Goal: Information Seeking & Learning: Learn about a topic

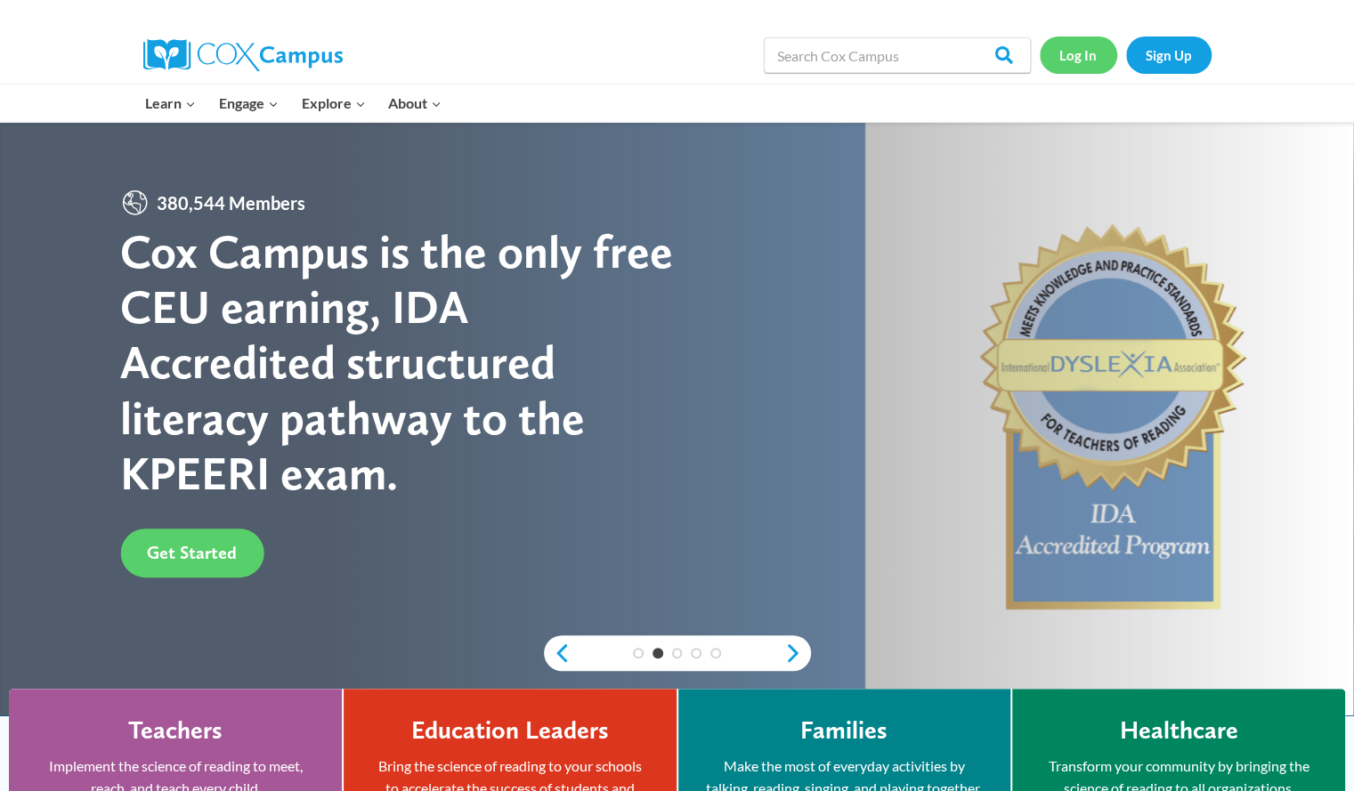
click at [1077, 54] on link "Log In" at bounding box center [1078, 54] width 77 height 36
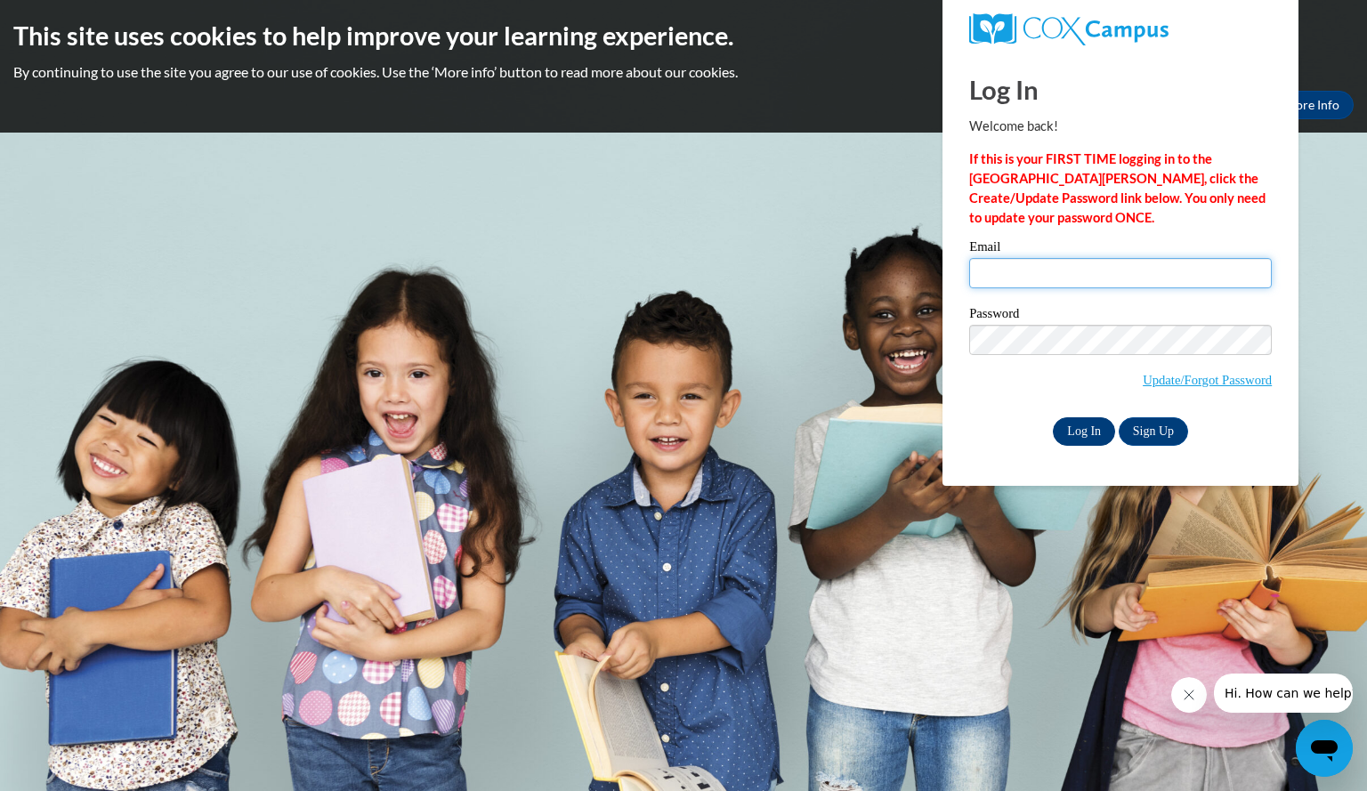
type input "silhaamy@aasd.k12.wi.us"
click at [1098, 424] on input "Log In" at bounding box center [1084, 431] width 62 height 28
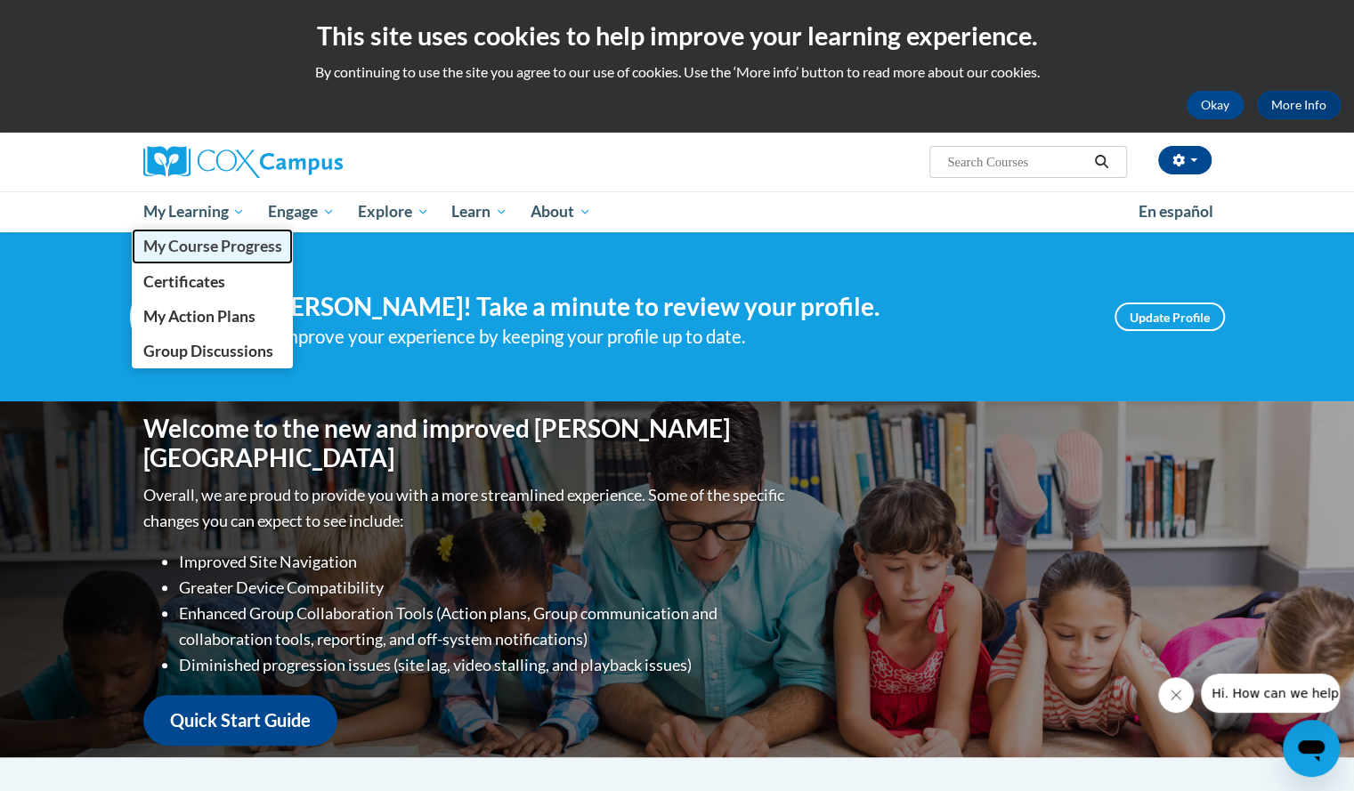
drag, startPoint x: 189, startPoint y: 241, endPoint x: 157, endPoint y: 246, distance: 32.4
click at [157, 246] on span "My Course Progress" at bounding box center [211, 246] width 139 height 19
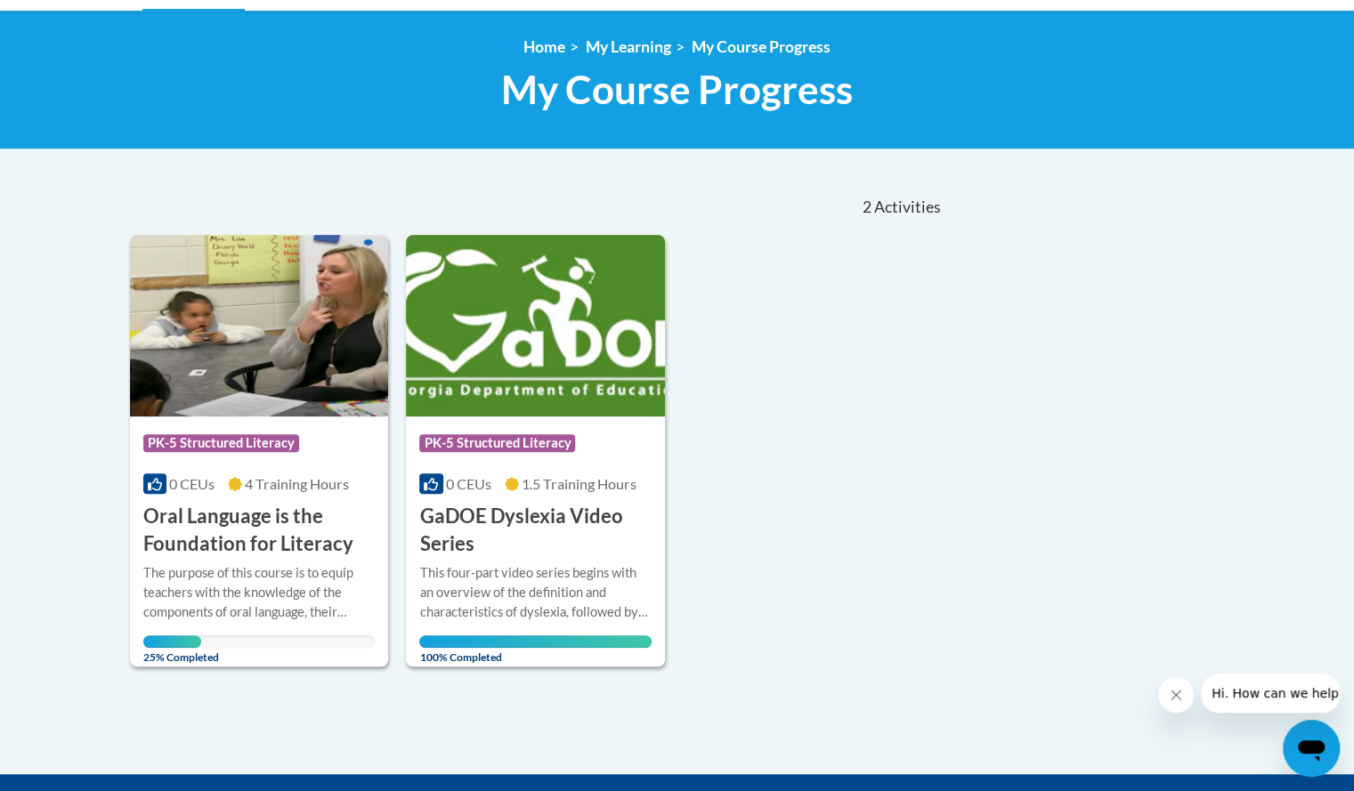
scroll to position [228, 0]
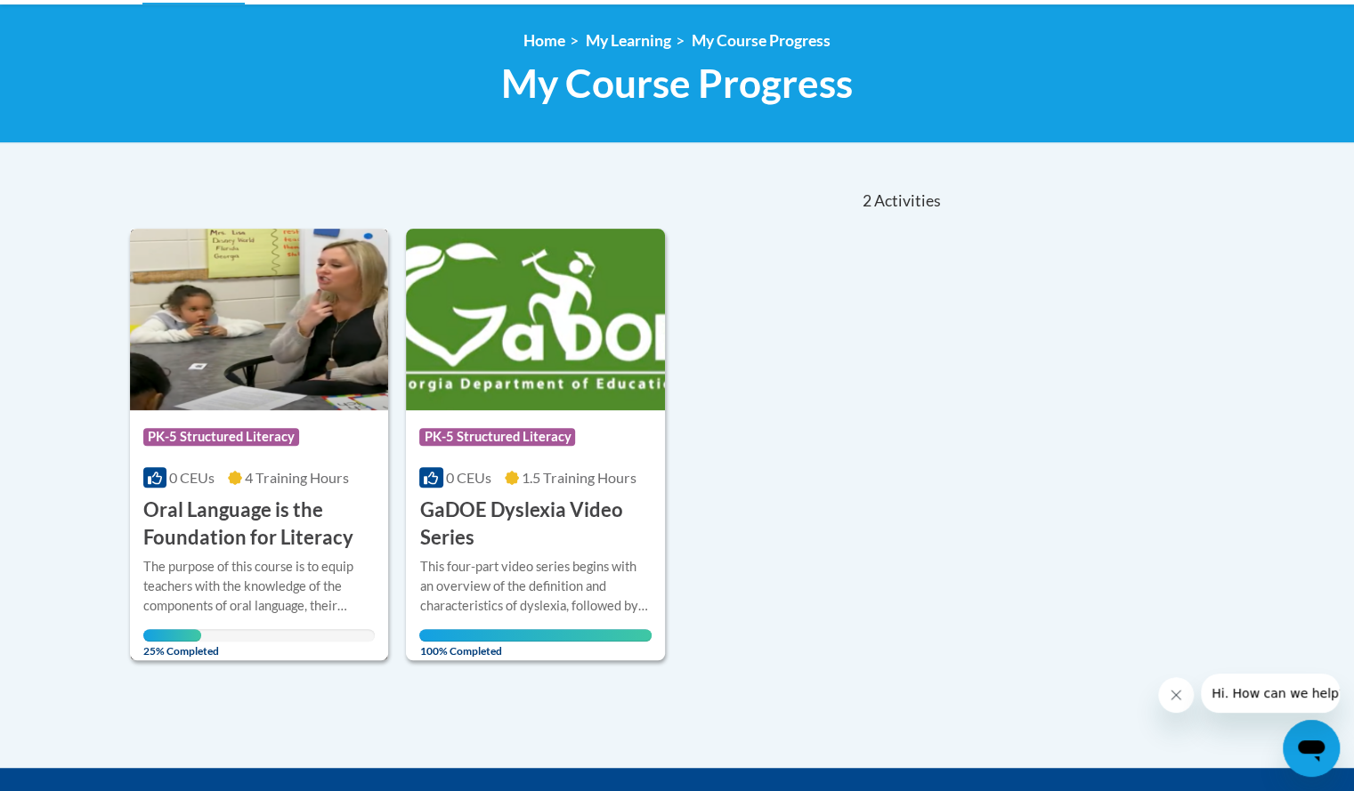
click at [221, 523] on h3 "Oral Language is the Foundation for Literacy" at bounding box center [259, 524] width 232 height 55
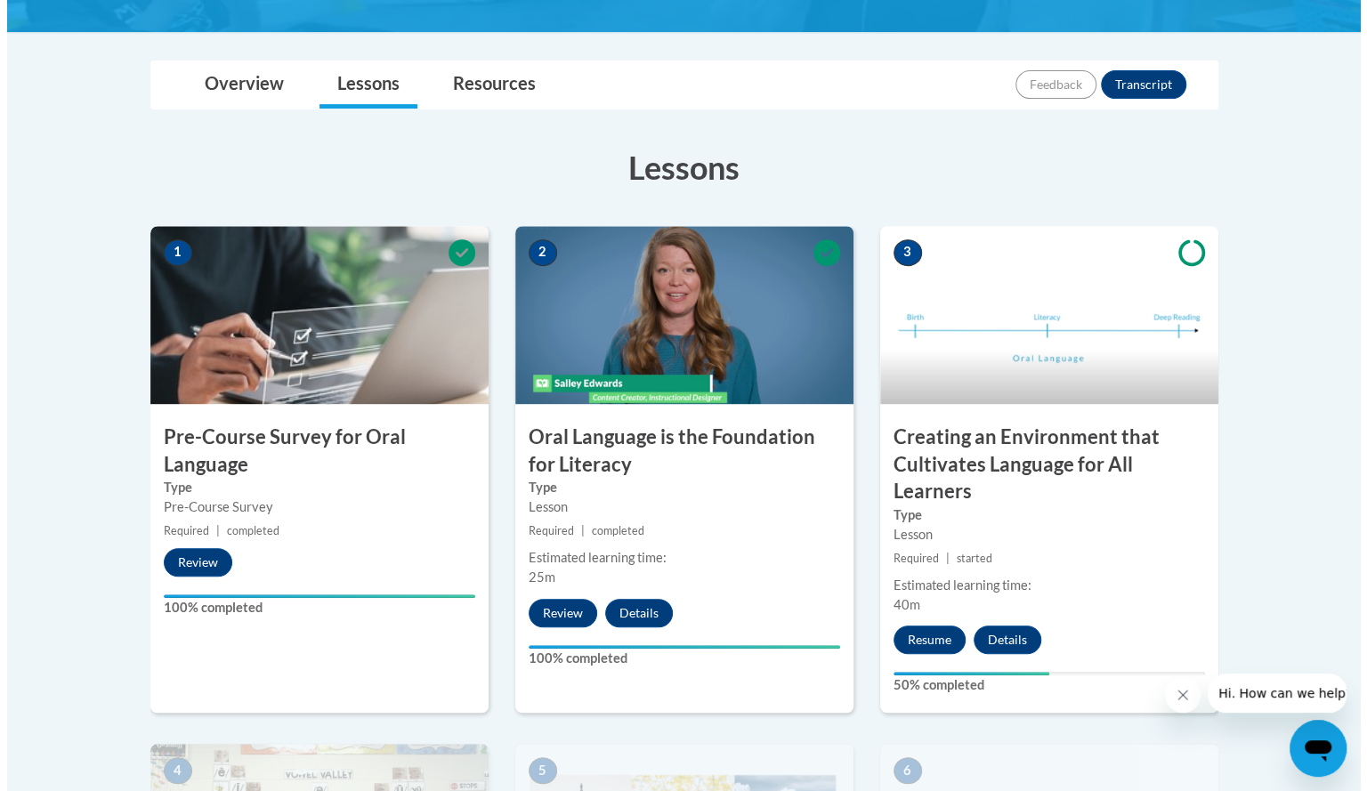
scroll to position [383, 0]
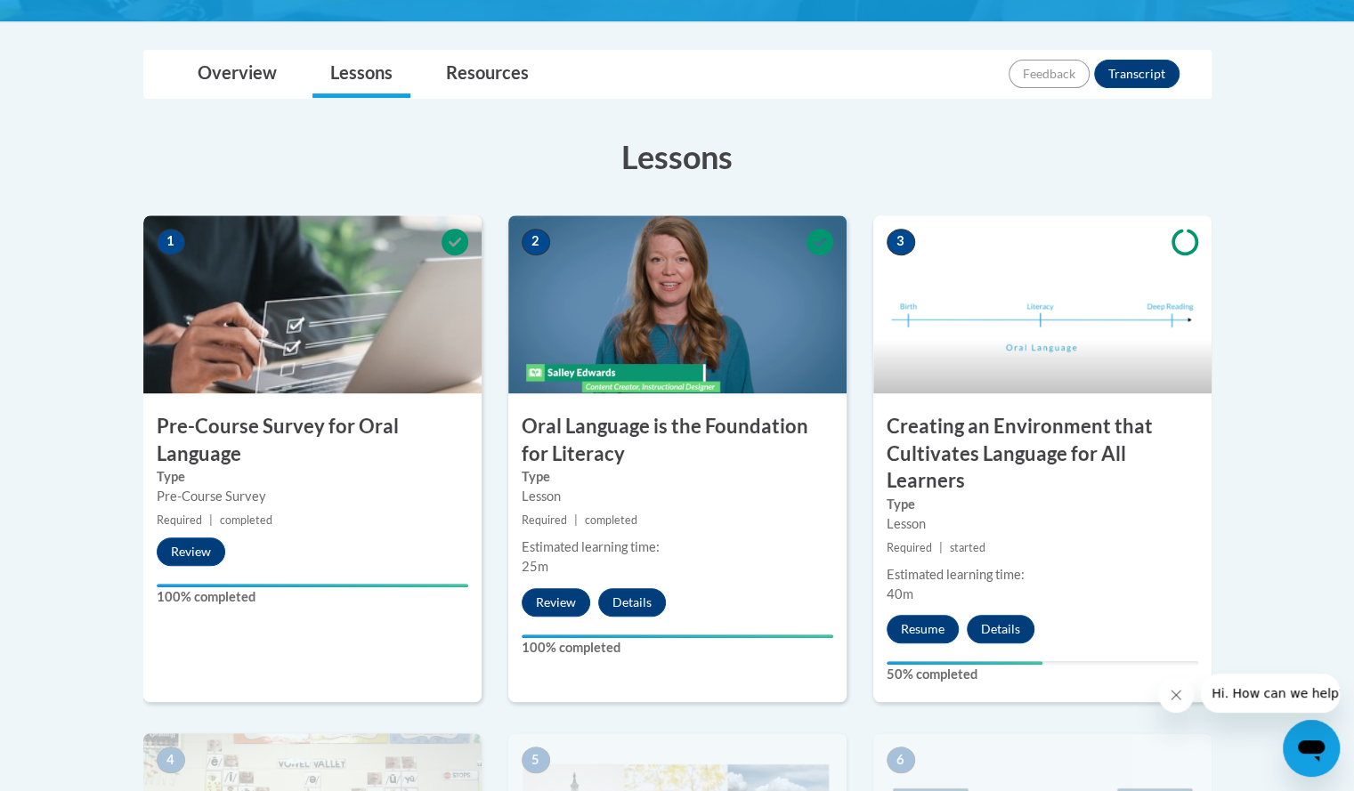
click at [644, 340] on img at bounding box center [677, 304] width 338 height 178
click at [545, 601] on button "Review" at bounding box center [556, 602] width 69 height 28
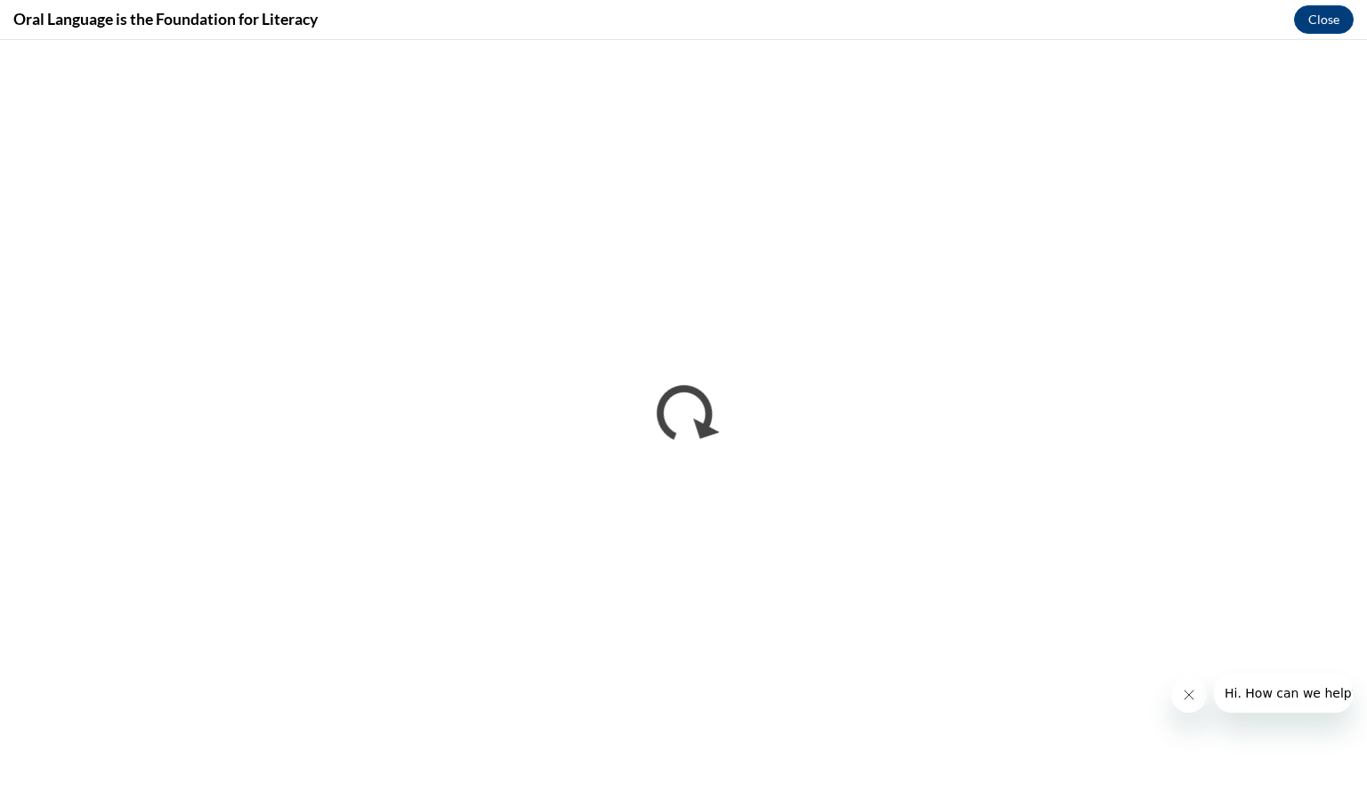
scroll to position [0, 0]
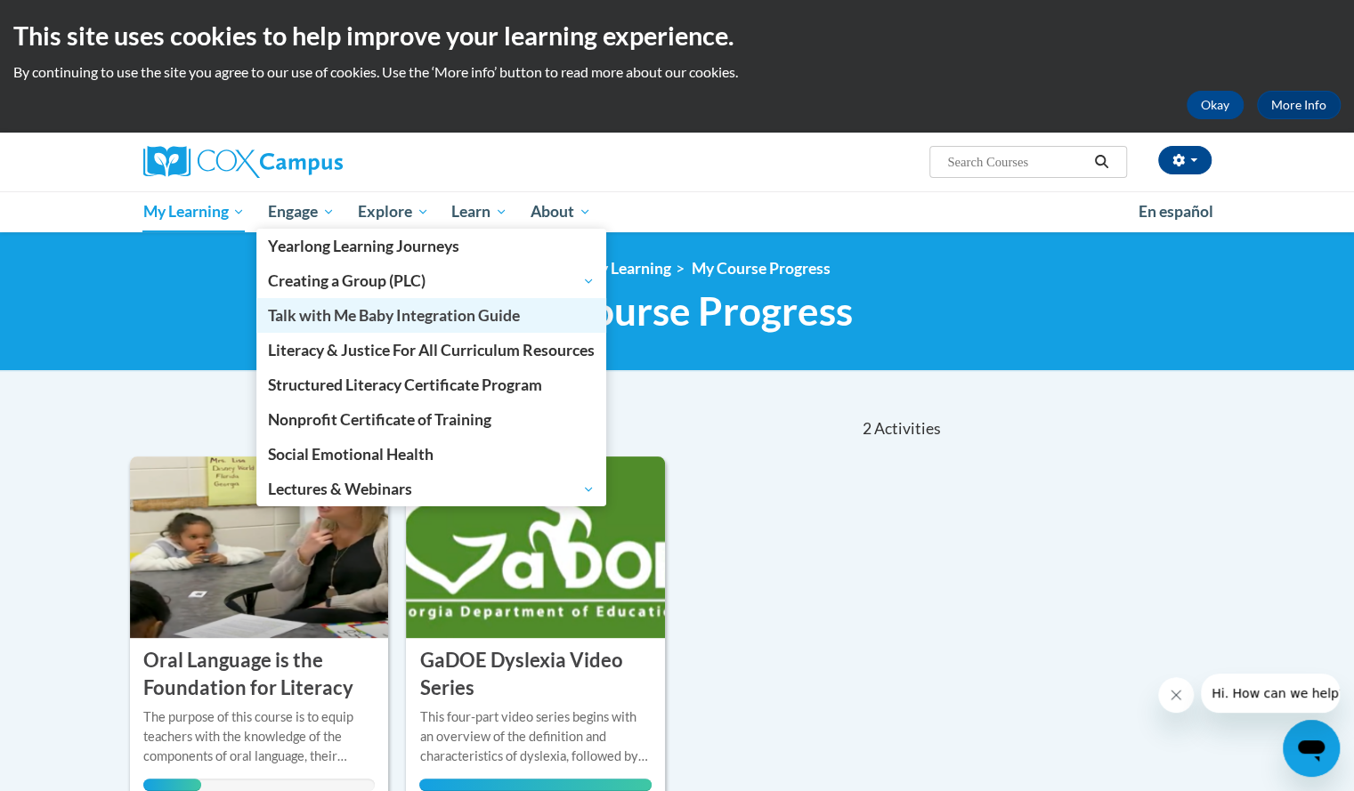
scroll to position [228, 0]
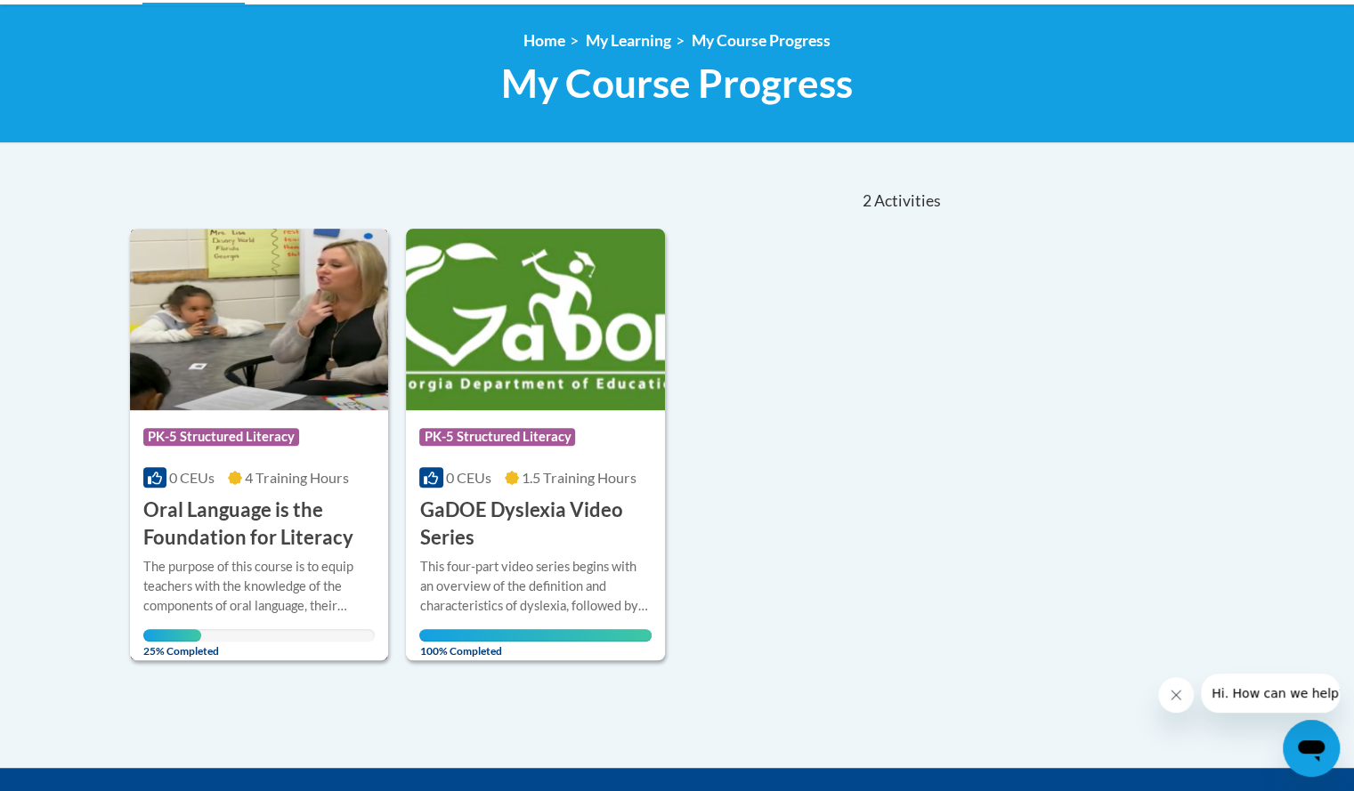
click at [213, 439] on span "PK-5 Structured Literacy" at bounding box center [221, 437] width 156 height 18
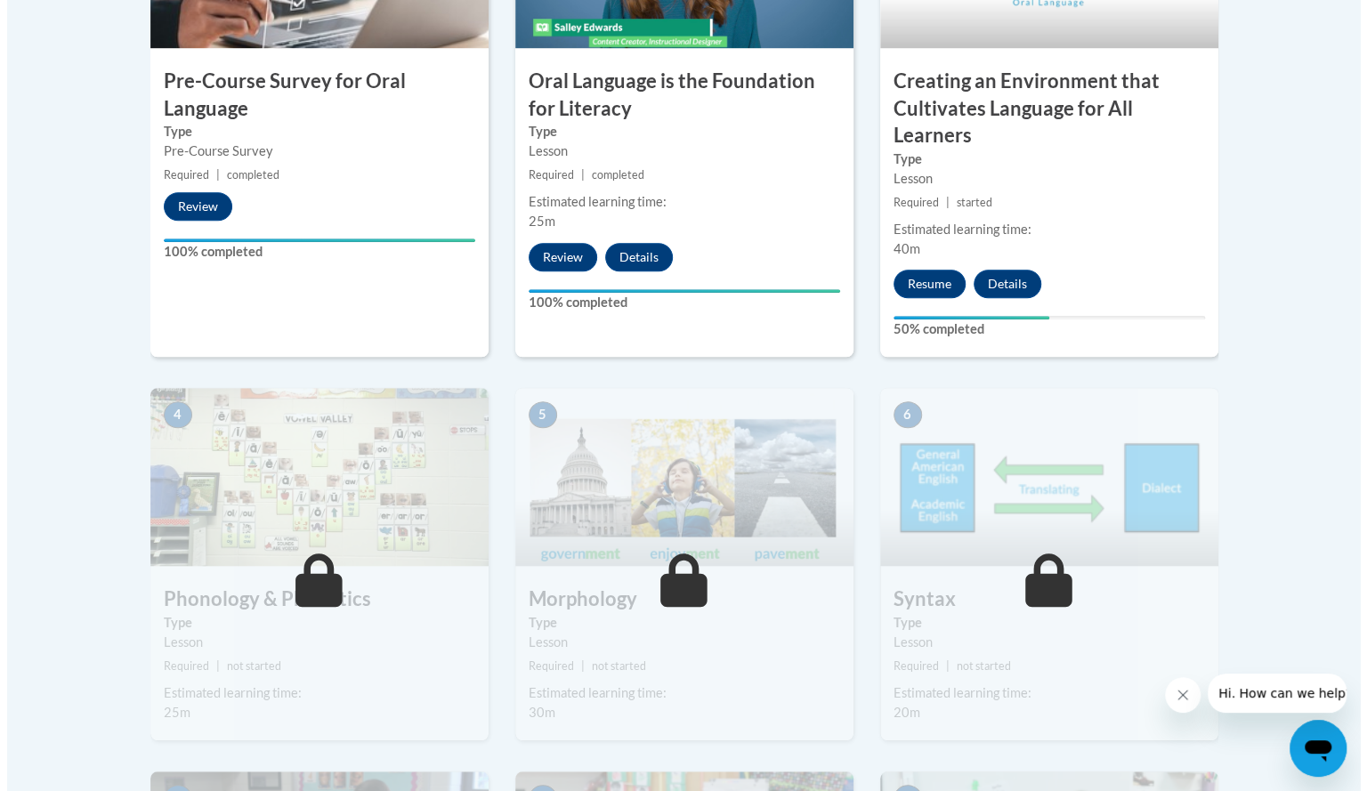
scroll to position [727, 0]
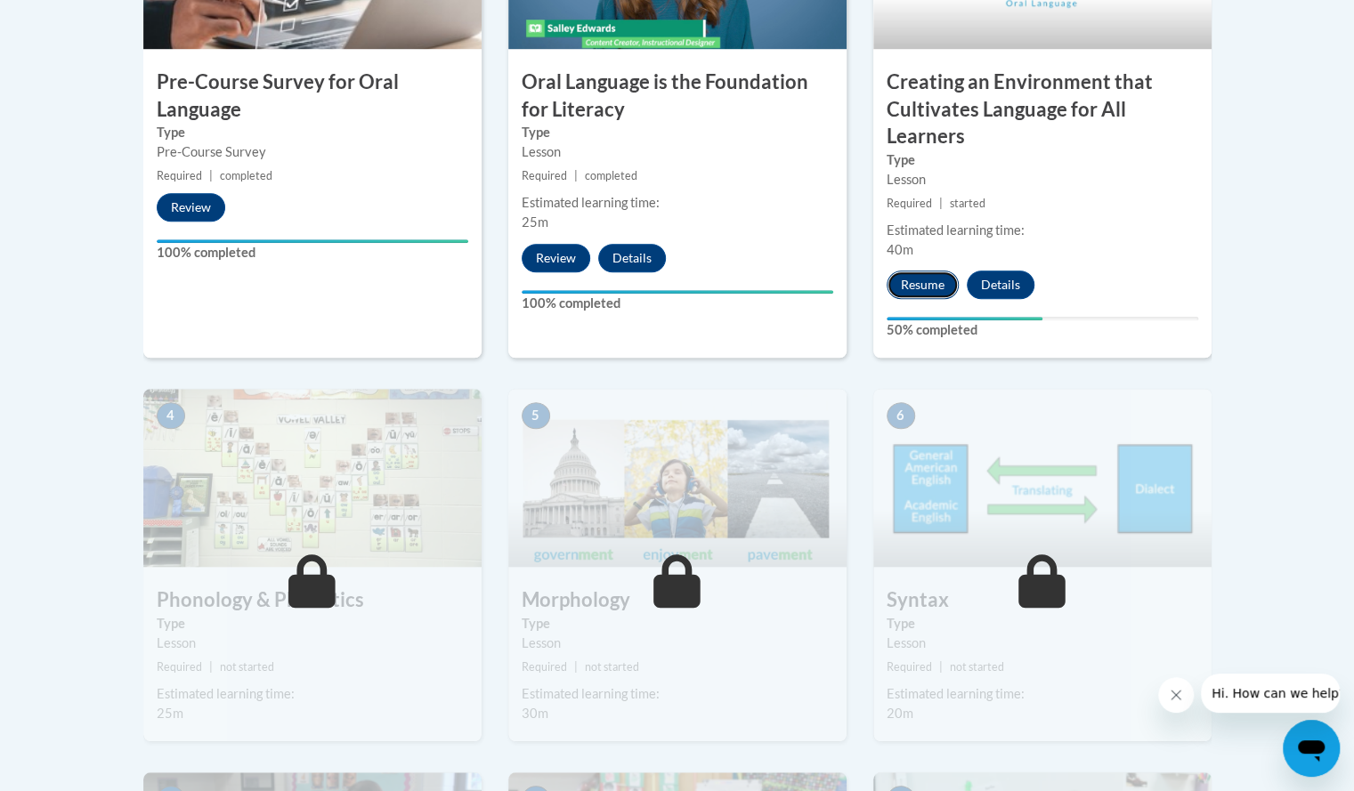
click at [915, 284] on button "Resume" at bounding box center [923, 285] width 72 height 28
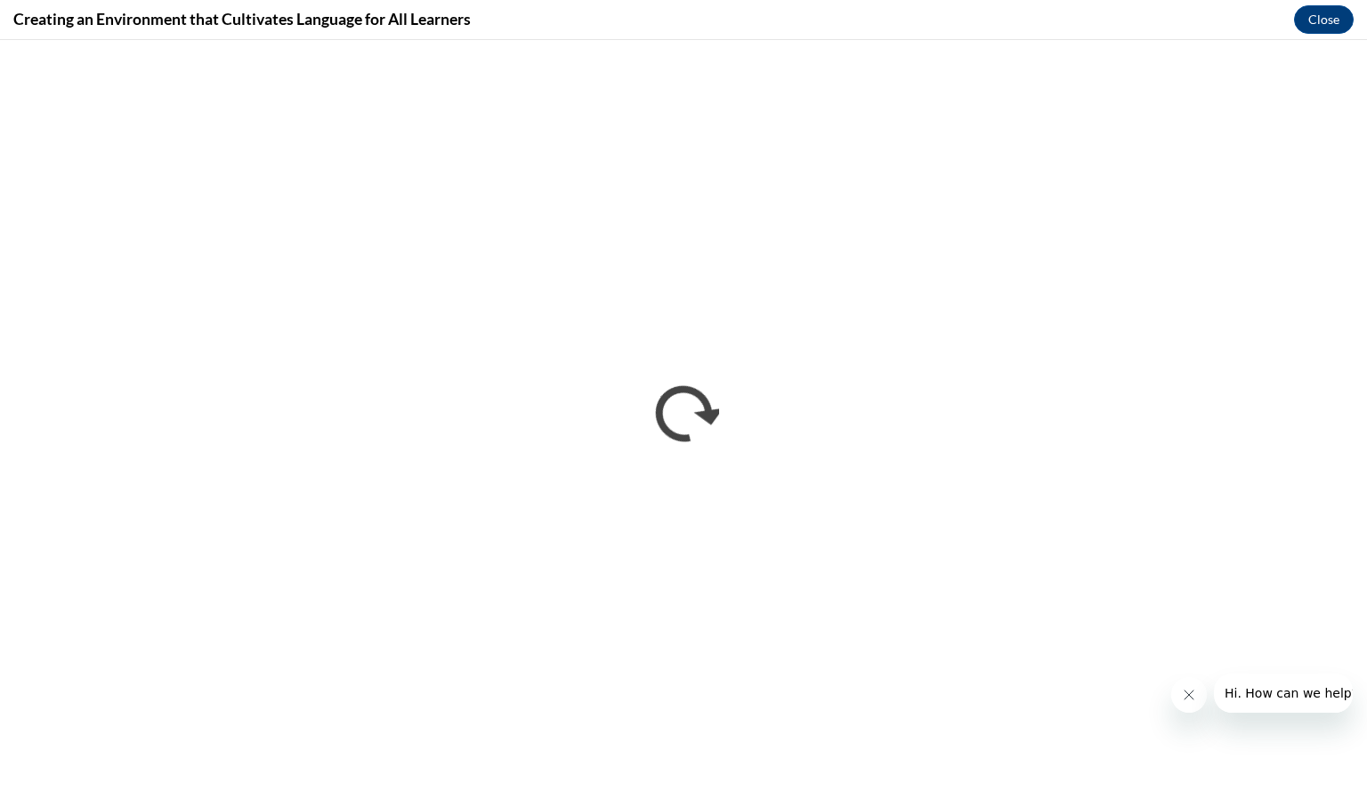
scroll to position [0, 0]
